Goal: Task Accomplishment & Management: Manage account settings

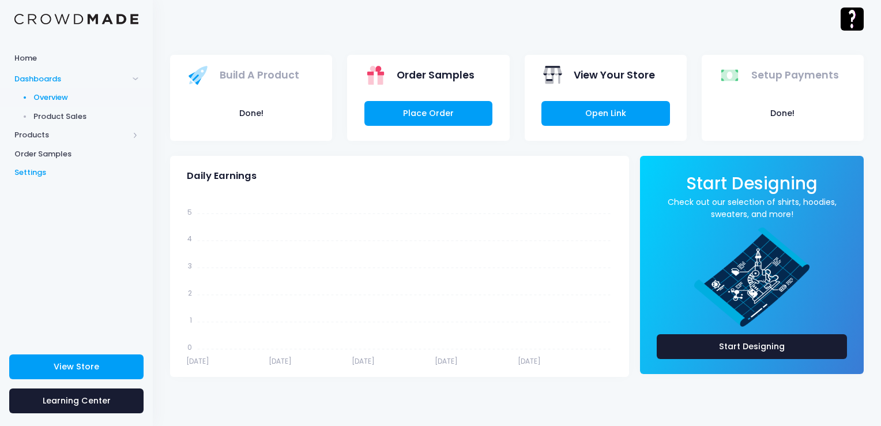
click at [35, 172] on span "Settings" at bounding box center [76, 173] width 124 height 12
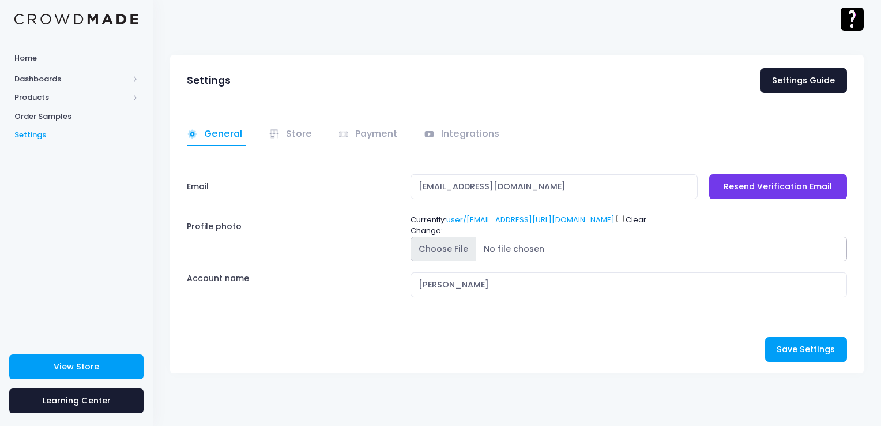
click at [517, 246] on input "Profile photo" at bounding box center [629, 248] width 437 height 25
click at [291, 138] on link "Store" at bounding box center [292, 134] width 47 height 22
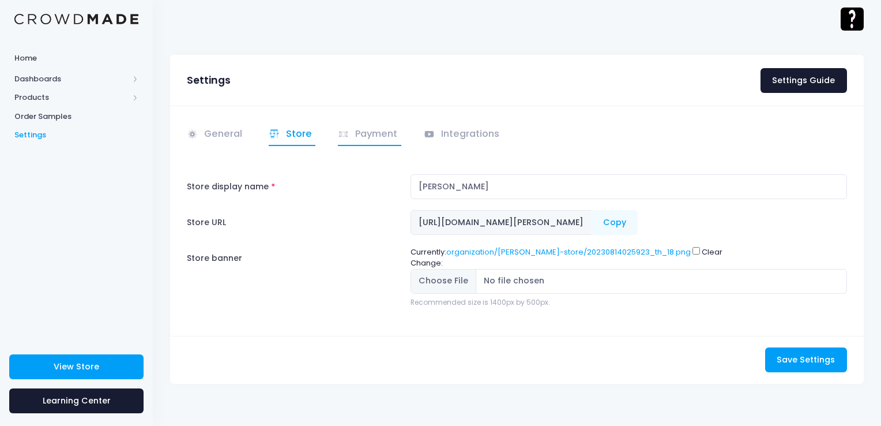
click at [364, 140] on link "Payment" at bounding box center [369, 134] width 63 height 22
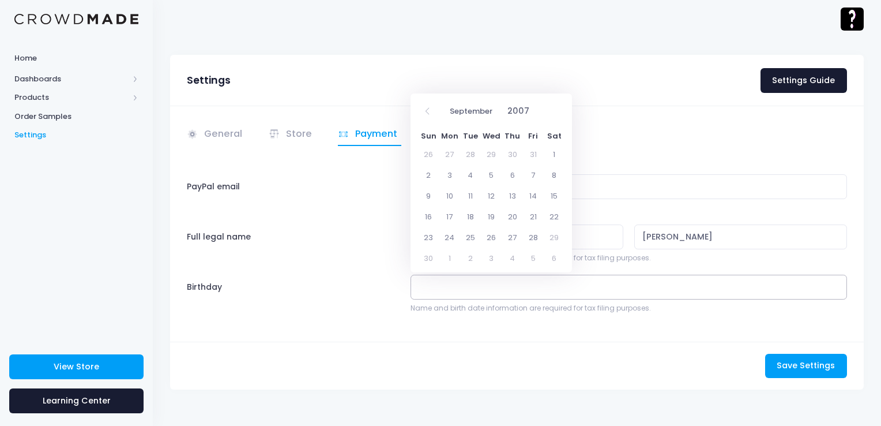
click at [432, 283] on input "Birthday" at bounding box center [629, 287] width 437 height 25
click at [532, 107] on span at bounding box center [535, 107] width 8 height 10
click at [533, 107] on span at bounding box center [535, 107] width 8 height 10
click at [533, 118] on span at bounding box center [535, 116] width 8 height 10
type input "2006"
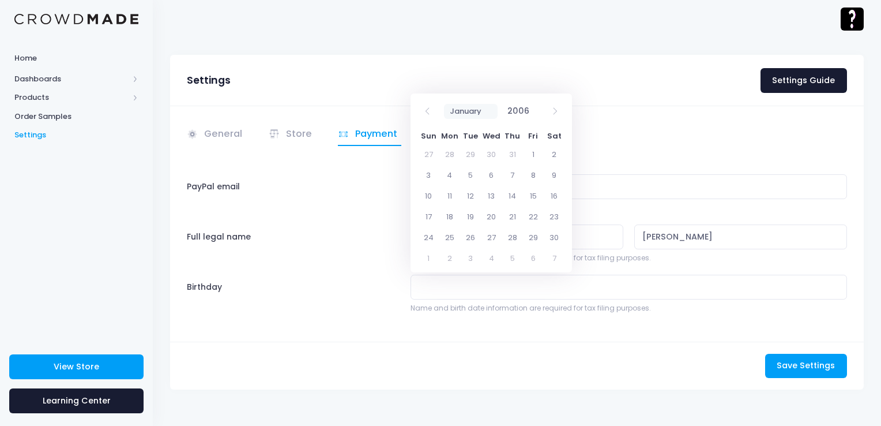
click at [464, 114] on select "January February March April May June July August September October November De…" at bounding box center [471, 111] width 54 height 15
select select "1"
click at [444, 104] on select "January February March April May June July August September October November De…" at bounding box center [471, 111] width 54 height 15
click at [533, 153] on span "3" at bounding box center [533, 154] width 21 height 21
type input "[DATE]"
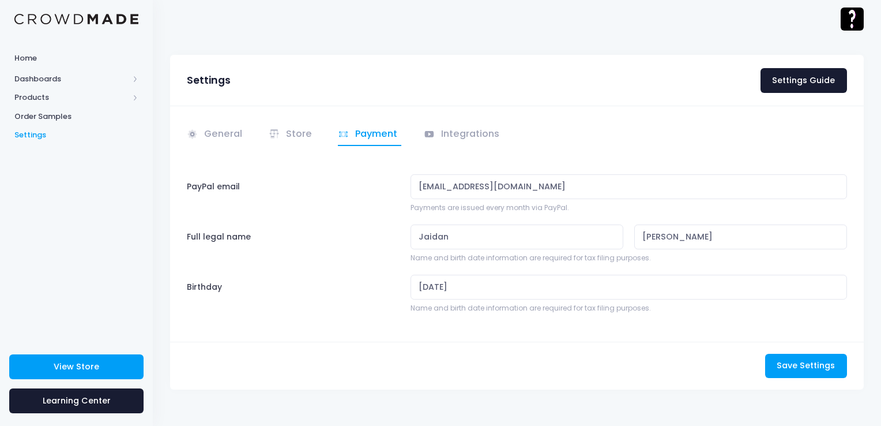
click at [360, 275] on label "Birthday" at bounding box center [294, 294] width 224 height 39
click at [411, 275] on input "[DATE]" at bounding box center [629, 287] width 437 height 25
click at [369, 336] on div "General Store" at bounding box center [517, 224] width 694 height 236
click at [796, 363] on span "Save Settings" at bounding box center [806, 365] width 58 height 12
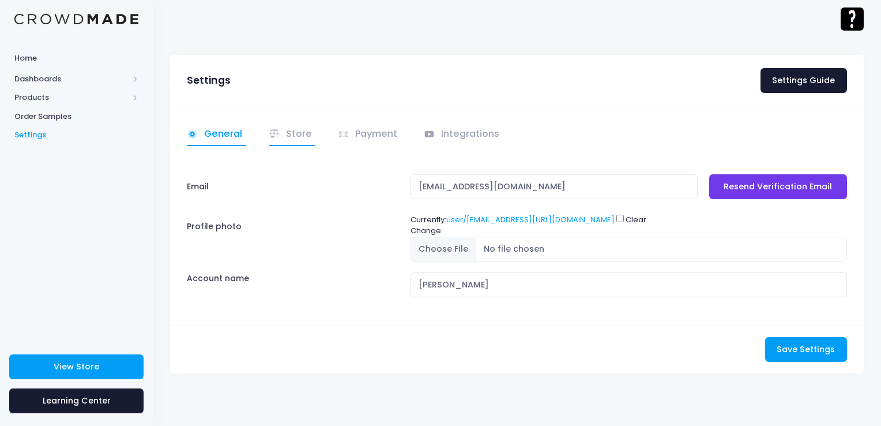
click at [295, 139] on link "Store" at bounding box center [292, 134] width 47 height 22
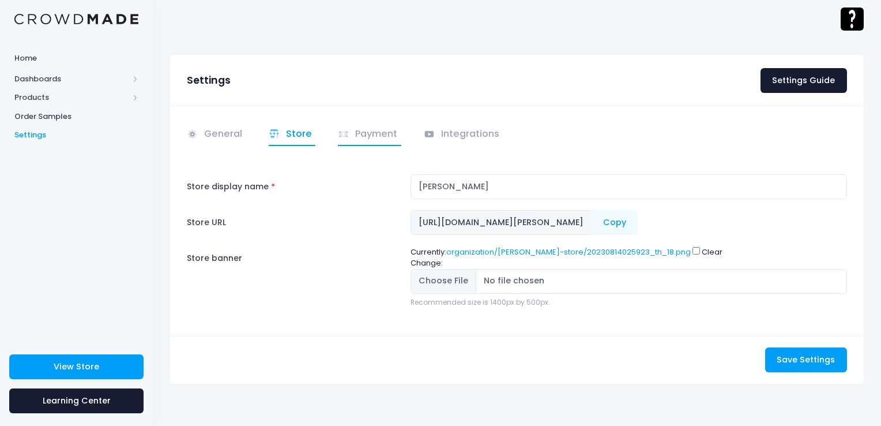
click at [362, 136] on link "Payment" at bounding box center [369, 134] width 63 height 22
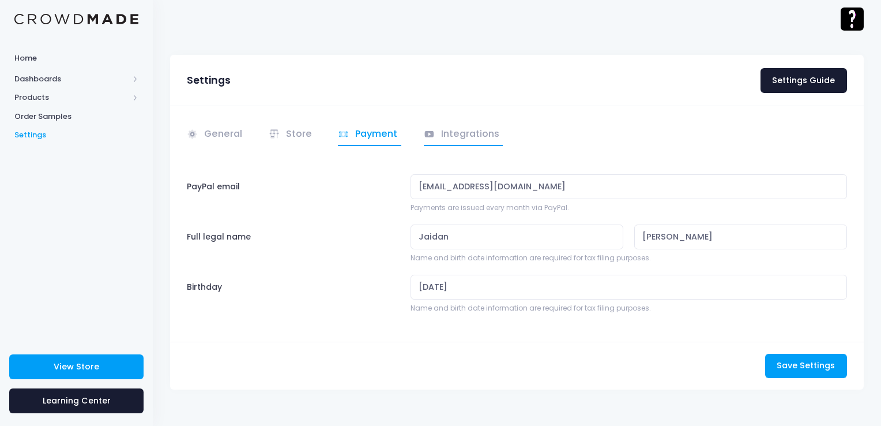
click at [471, 137] on link "Integrations" at bounding box center [464, 134] width 80 height 22
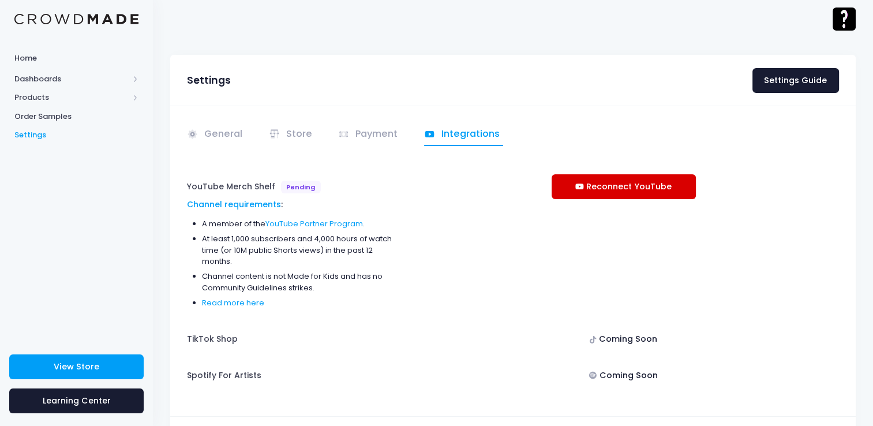
click at [608, 185] on link "Reconnect YouTube" at bounding box center [623, 186] width 144 height 25
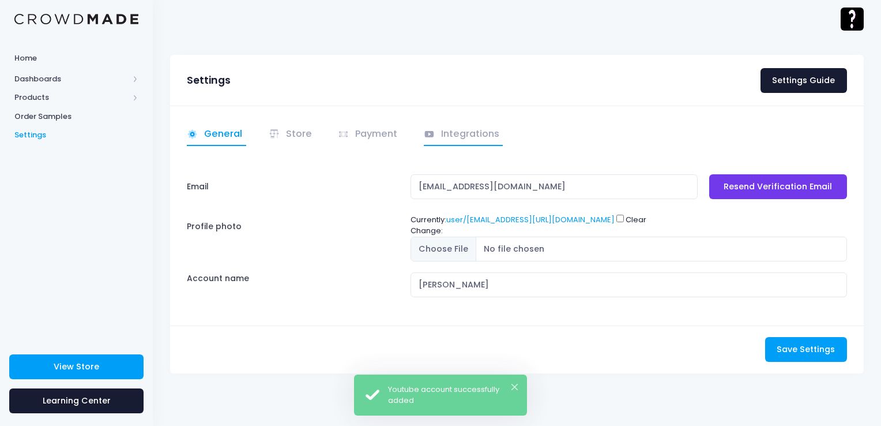
click at [466, 140] on link "Integrations" at bounding box center [464, 134] width 80 height 22
